Goal: Navigation & Orientation: Find specific page/section

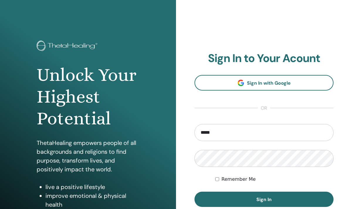
type input "**********"
click at [195, 191] on button "Sign In" at bounding box center [264, 198] width 139 height 15
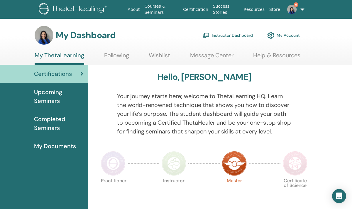
click at [242, 36] on link "Instructor Dashboard" at bounding box center [227, 35] width 50 height 13
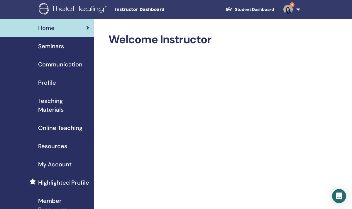
click at [53, 105] on span "Teaching Materials" at bounding box center [63, 105] width 51 height 18
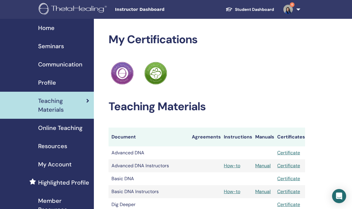
click at [54, 146] on span "Resources" at bounding box center [52, 145] width 29 height 9
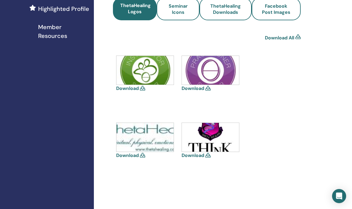
click at [278, 100] on div "Download Download Download Download" at bounding box center [207, 122] width 188 height 134
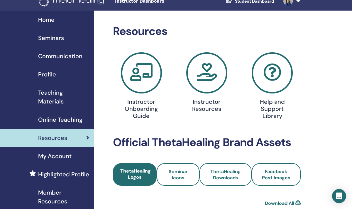
scroll to position [8, 6]
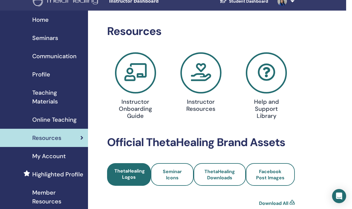
click at [44, 95] on span "Teaching Materials" at bounding box center [57, 97] width 51 height 18
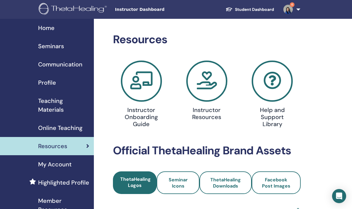
scroll to position [8, 6]
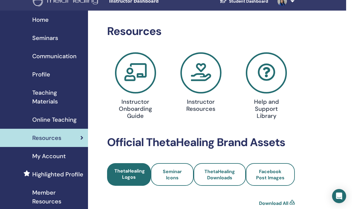
click at [41, 98] on span "Teaching Materials" at bounding box center [57, 97] width 51 height 18
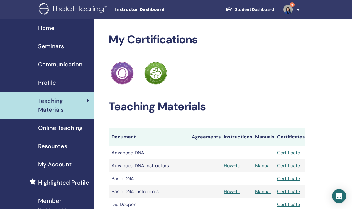
click at [43, 26] on span "Home" at bounding box center [46, 27] width 16 height 9
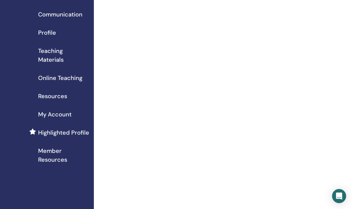
scroll to position [48, 0]
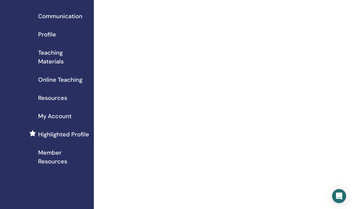
click at [52, 56] on span "Teaching Materials" at bounding box center [63, 57] width 51 height 18
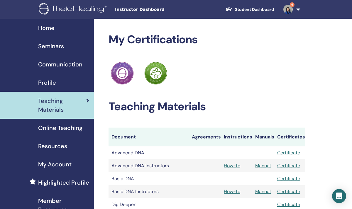
click at [64, 128] on span "Online Teaching" at bounding box center [60, 127] width 44 height 9
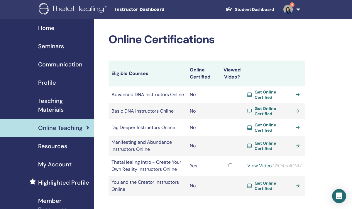
click at [51, 46] on span "Seminars" at bounding box center [51, 46] width 26 height 9
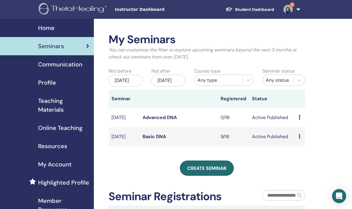
click at [58, 61] on span "Communication" at bounding box center [60, 64] width 44 height 9
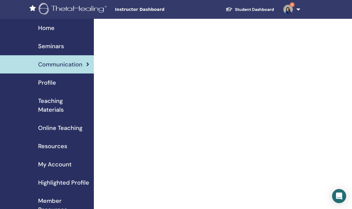
click at [50, 84] on span "Profile" at bounding box center [47, 82] width 18 height 9
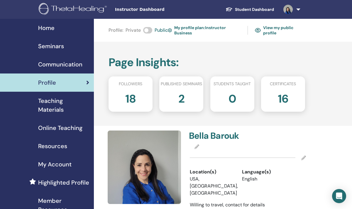
click at [57, 107] on span "Teaching Materials" at bounding box center [63, 105] width 51 height 18
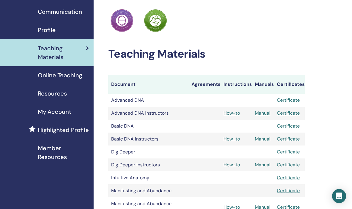
scroll to position [0, 0]
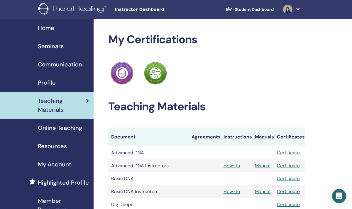
click at [55, 142] on span "Resources" at bounding box center [52, 145] width 29 height 9
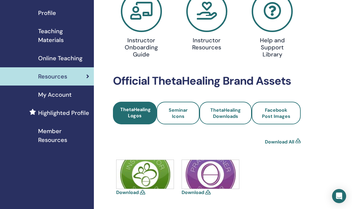
scroll to position [69, 0]
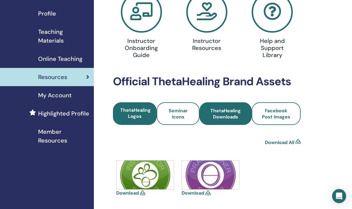
click at [231, 111] on span "ThetaHealing Downloads" at bounding box center [225, 113] width 36 height 12
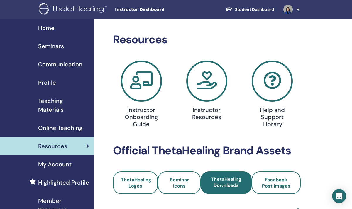
click at [141, 80] on icon at bounding box center [141, 80] width 41 height 41
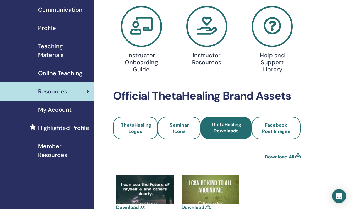
scroll to position [55, 0]
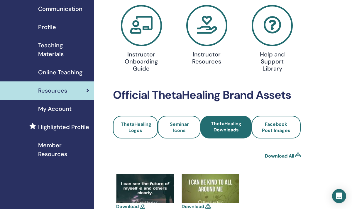
click at [58, 148] on span "Member Resources" at bounding box center [63, 150] width 51 height 18
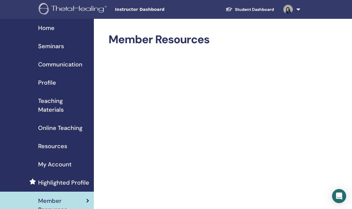
click at [298, 9] on link at bounding box center [291, 9] width 24 height 19
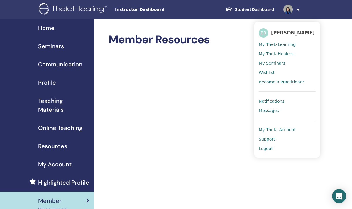
click at [53, 27] on span "Home" at bounding box center [46, 27] width 16 height 9
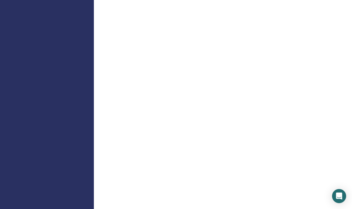
scroll to position [276, 0]
